Goal: Information Seeking & Learning: Learn about a topic

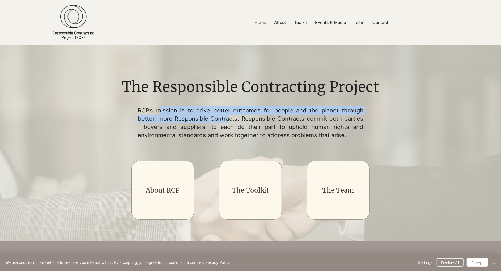
drag, startPoint x: 159, startPoint y: 109, endPoint x: 229, endPoint y: 118, distance: 70.7
click at [229, 118] on p "RCP’s mission is to drive better outcomes for people and the planet through bet…" at bounding box center [251, 122] width 226 height 33
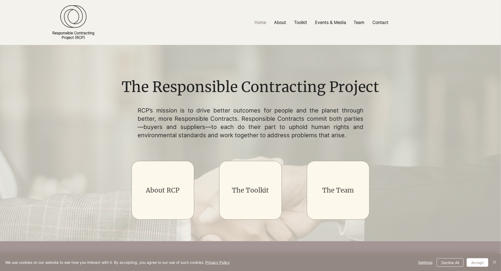
click at [262, 128] on p "RCP’s mission is to drive better outcomes for people and the planet through bet…" at bounding box center [251, 122] width 226 height 33
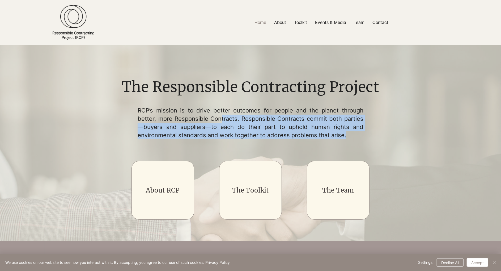
drag, startPoint x: 222, startPoint y: 117, endPoint x: 346, endPoint y: 135, distance: 125.7
click at [346, 135] on p "RCP’s mission is to drive better outcomes for people and the planet through bet…" at bounding box center [251, 122] width 226 height 33
drag, startPoint x: 346, startPoint y: 135, endPoint x: 210, endPoint y: 118, distance: 136.9
click at [210, 118] on p "RCP’s mission is to drive better outcomes for people and the planet through bet…" at bounding box center [251, 122] width 226 height 33
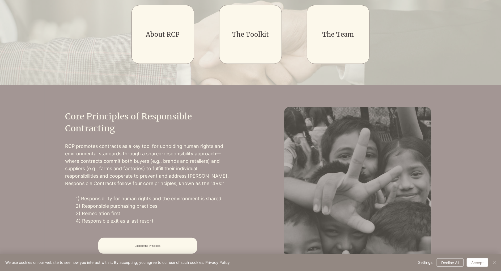
scroll to position [158, 0]
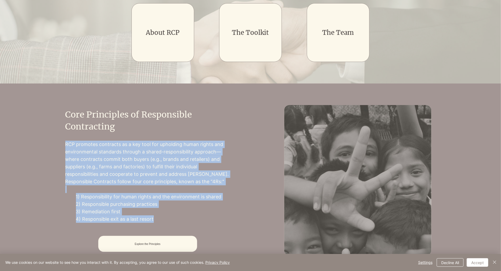
drag, startPoint x: 66, startPoint y: 142, endPoint x: 171, endPoint y: 220, distance: 131.1
click at [171, 220] on div "RCP promotes contracts as a key tool for upholding human rights and environment…" at bounding box center [147, 182] width 165 height 82
copy div "RCP promotes contracts as a key tool for upholding human rights and environment…"
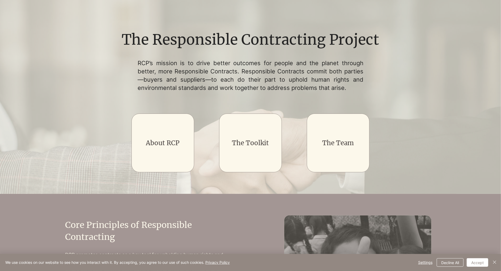
click at [262, 113] on div "main content" at bounding box center [250, 142] width 63 height 58
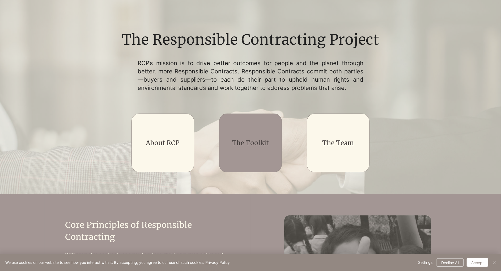
click at [255, 141] on link "The Toolkit" at bounding box center [250, 143] width 37 height 8
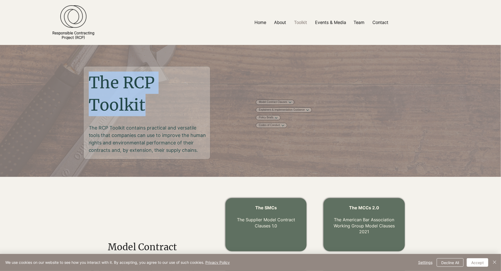
drag, startPoint x: 151, startPoint y: 112, endPoint x: 86, endPoint y: 84, distance: 71.2
click at [86, 84] on div "The RCP Toolkit The RCP Toolkit contains practical and versatile tools that com…" at bounding box center [146, 112] width 127 height 93
copy div "The RCP Toolkit"
